Goal: Task Accomplishment & Management: Manage account settings

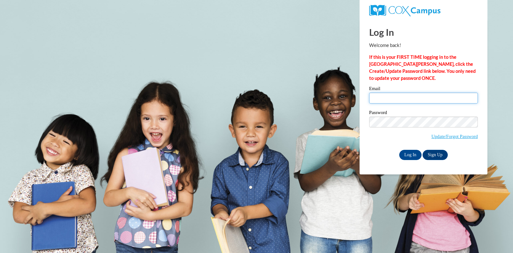
click at [388, 97] on input "Email" at bounding box center [423, 98] width 109 height 11
type input "ssumm@mtsd.k12.wi.us"
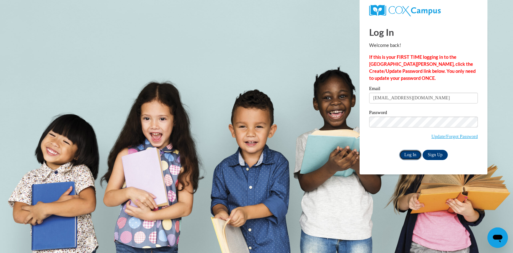
click at [412, 153] on input "Log In" at bounding box center [410, 155] width 22 height 10
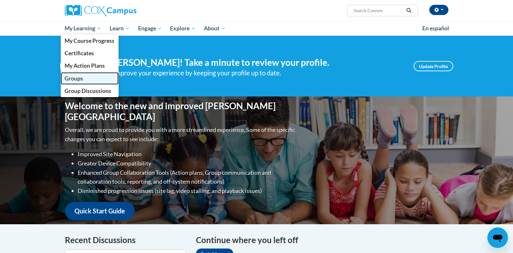
click at [81, 78] on span "Groups" at bounding box center [74, 78] width 19 height 7
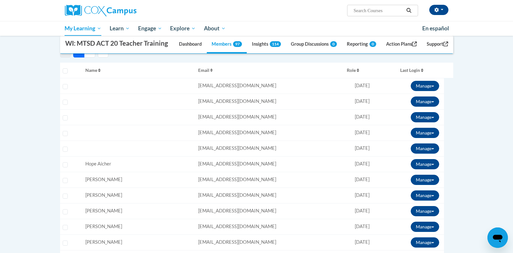
scroll to position [125, 0]
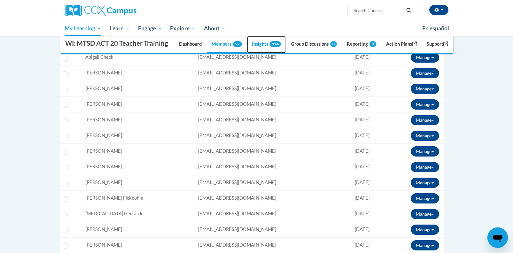
click at [256, 53] on link "Insights 114" at bounding box center [266, 44] width 39 height 17
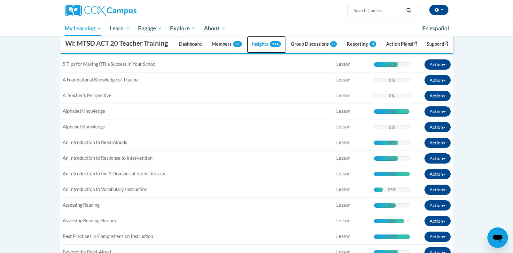
scroll to position [0, 0]
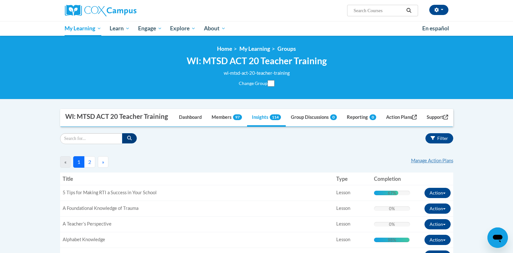
click at [90, 168] on button "2" at bounding box center [89, 162] width 11 height 12
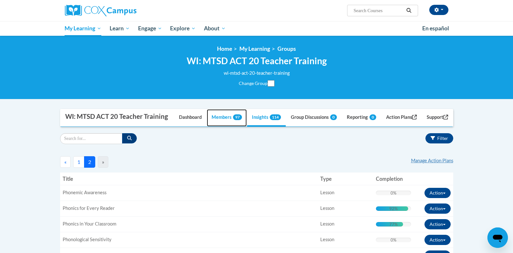
click at [213, 127] on link "Members 97" at bounding box center [227, 117] width 40 height 17
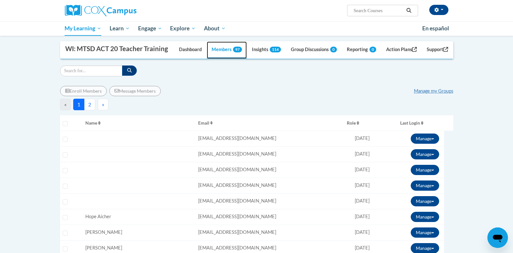
scroll to position [68, 0]
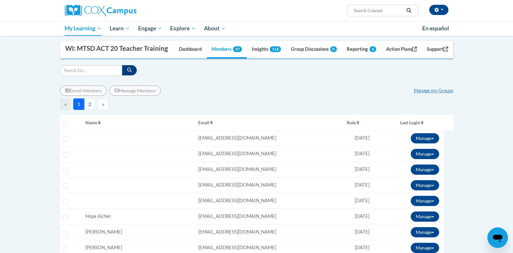
click at [91, 110] on button "2" at bounding box center [89, 104] width 11 height 12
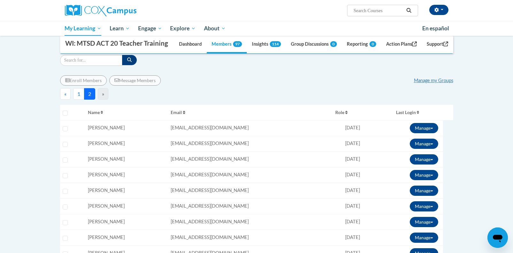
scroll to position [76, 0]
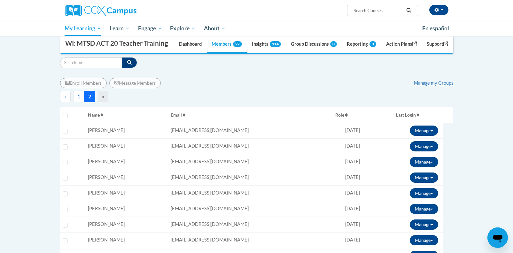
click at [81, 102] on button "1" at bounding box center [78, 97] width 11 height 12
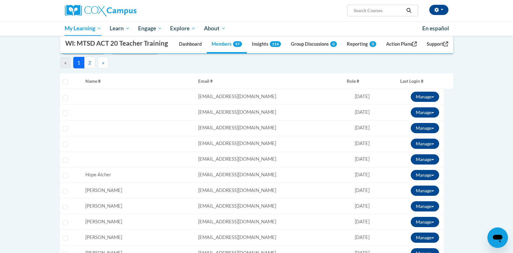
scroll to position [0, 0]
